Goal: Navigation & Orientation: Find specific page/section

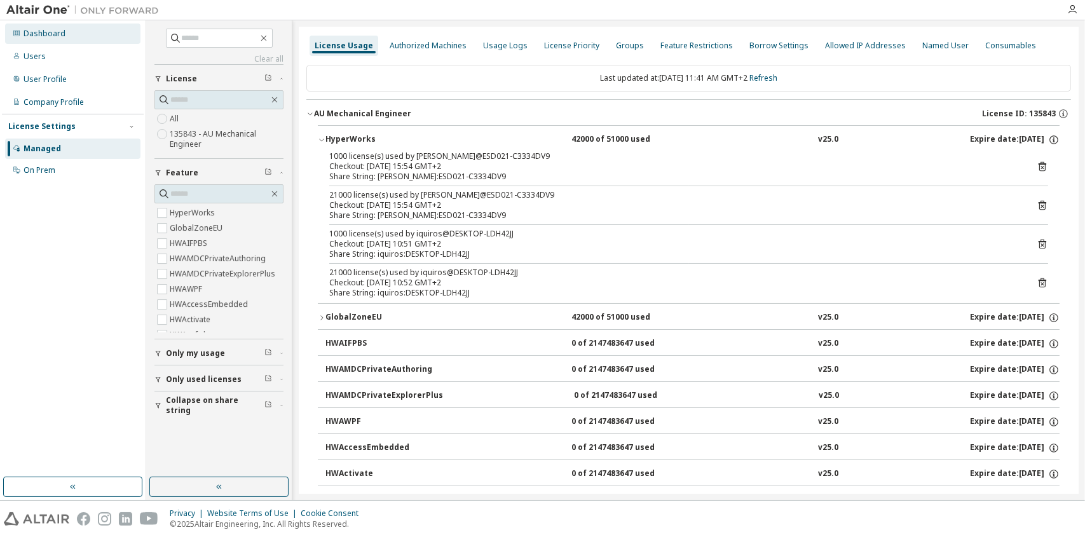
click at [62, 34] on div "Dashboard" at bounding box center [45, 34] width 42 height 10
